Goal: Transaction & Acquisition: Purchase product/service

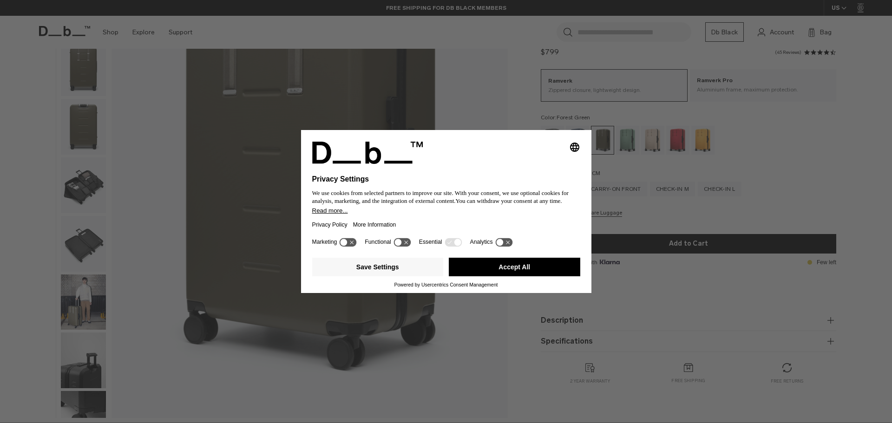
click at [834, 140] on div "Selecting an option will immediately change the language Privacy Settings We us…" at bounding box center [446, 211] width 892 height 423
click at [573, 151] on icon "Select language" at bounding box center [574, 147] width 11 height 11
drag, startPoint x: 892, startPoint y: 131, endPoint x: 870, endPoint y: 131, distance: 21.4
click at [889, 131] on div "Privacy Settings We use cookies from selected partners to improve our site. Wit…" at bounding box center [446, 211] width 892 height 423
click at [422, 370] on div "Selecting an option will immediately change the language Privacy Settings We us…" at bounding box center [446, 211] width 892 height 423
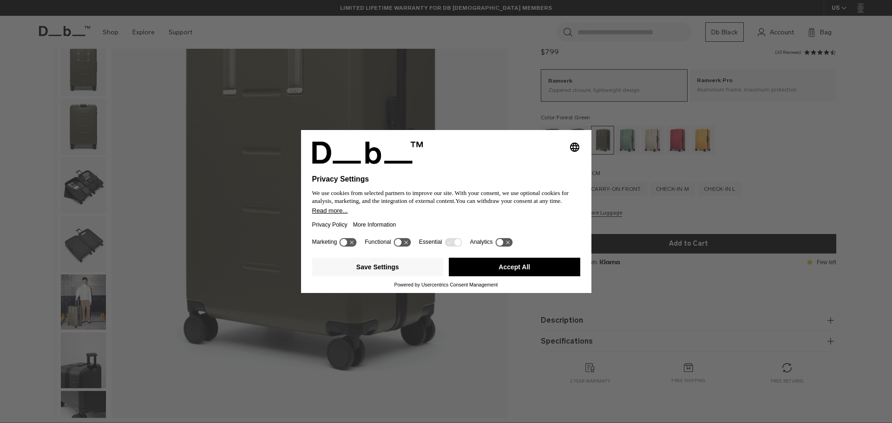
click at [532, 266] on button "Accept All" at bounding box center [514, 267] width 131 height 19
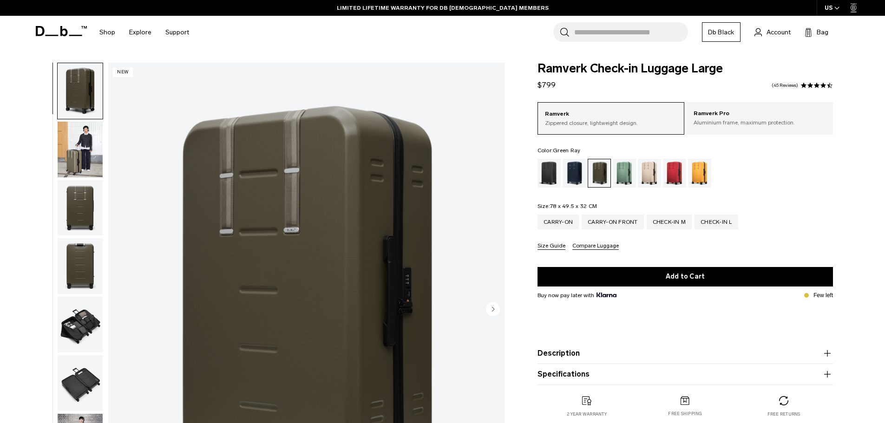
click at [613, 169] on div "Green Ray" at bounding box center [625, 173] width 24 height 29
